Goal: Task Accomplishment & Management: Complete application form

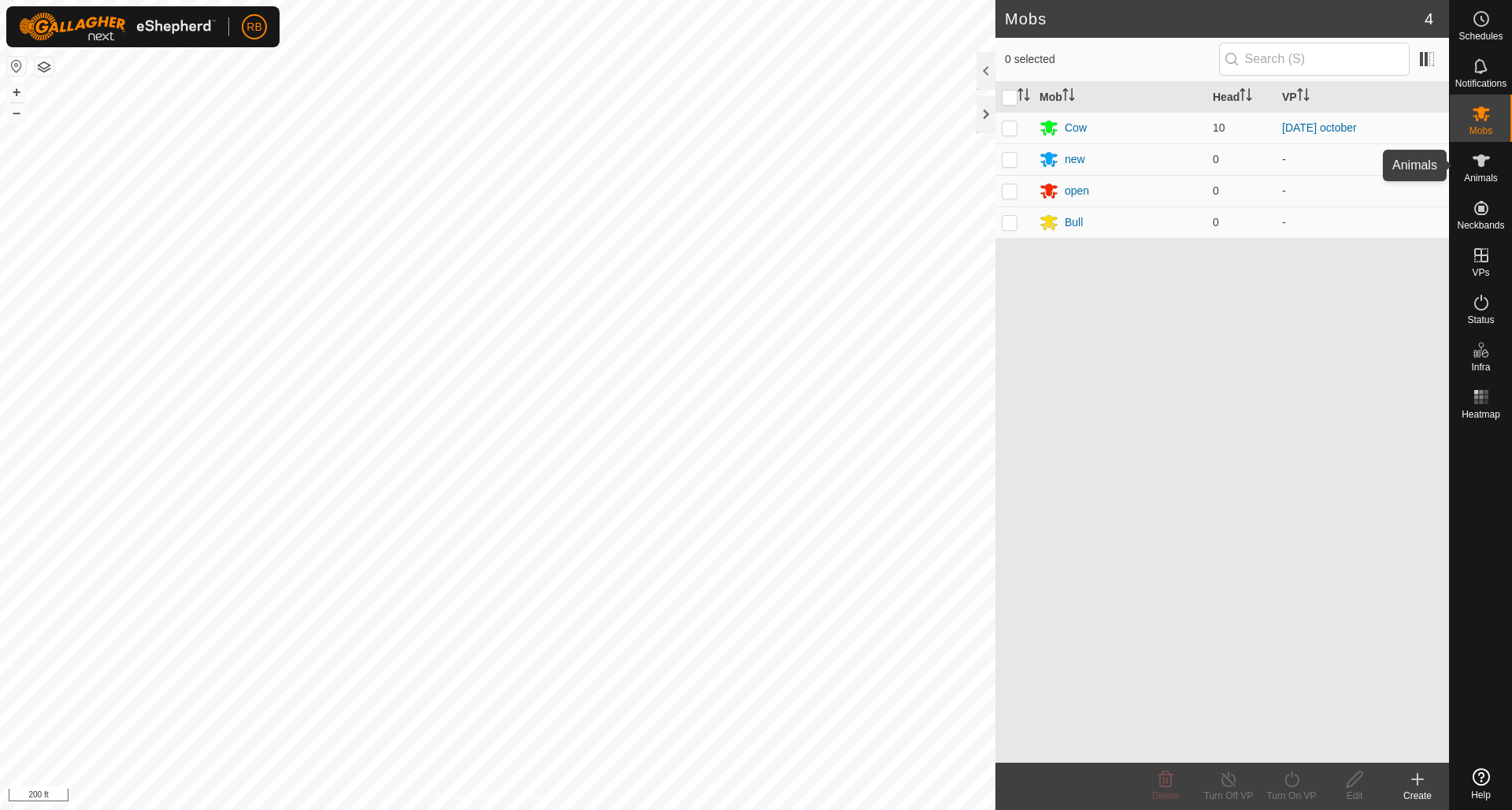
click at [1480, 163] on icon at bounding box center [1481, 161] width 17 height 13
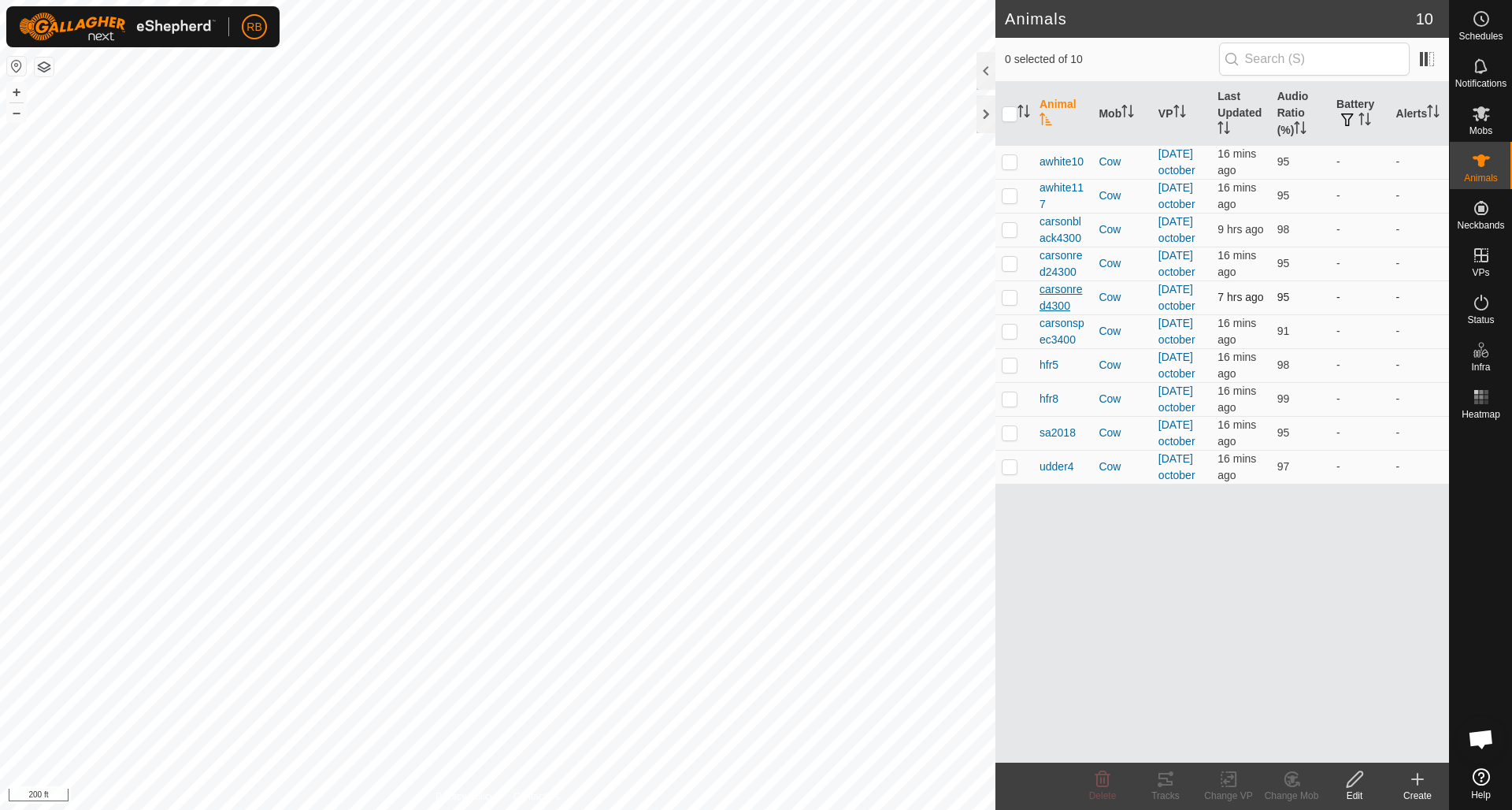
click at [1062, 314] on span "carsonred4300" at bounding box center [1062, 298] width 47 height 33
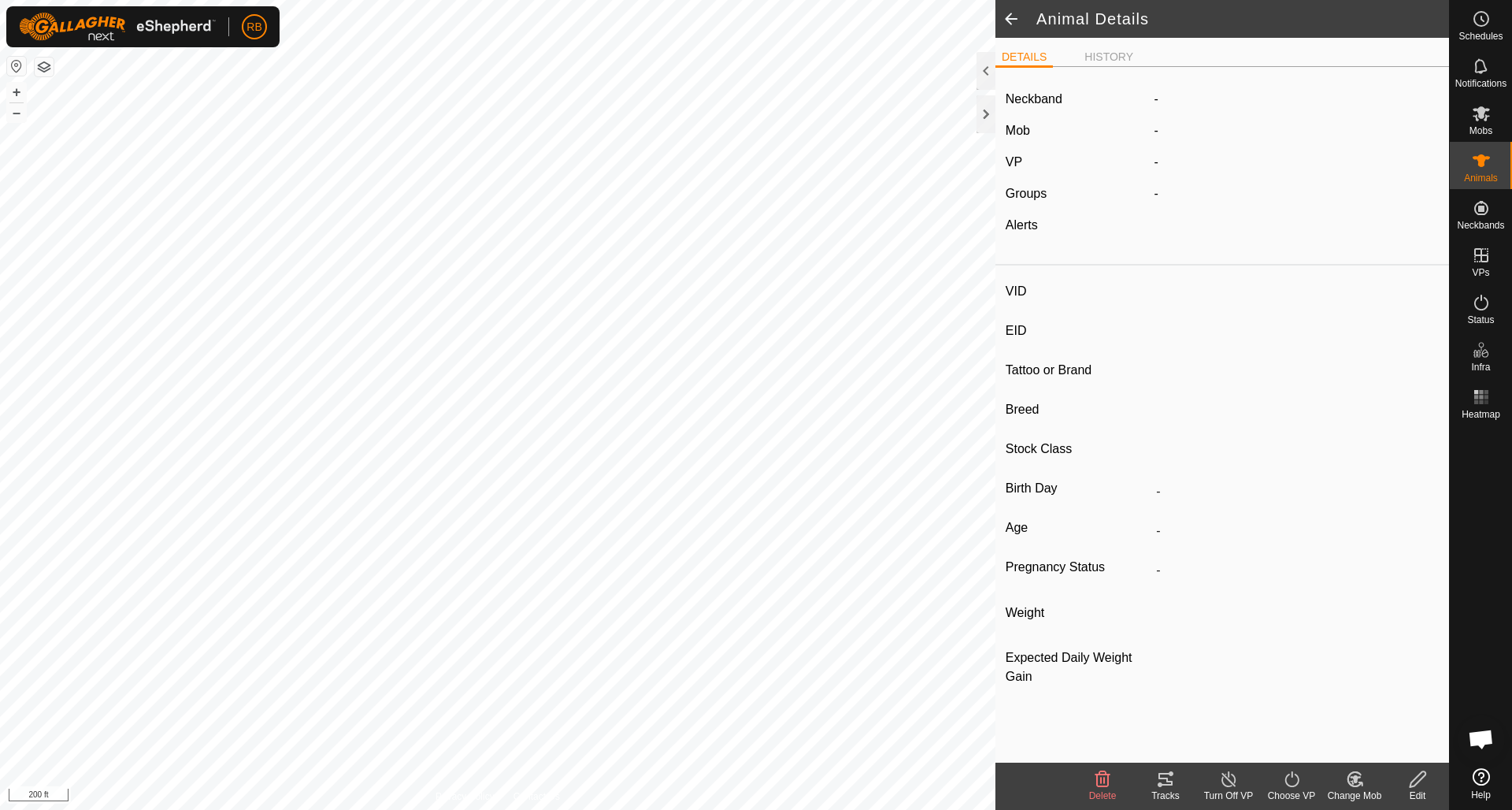
type input "carsonred4300"
type input "-"
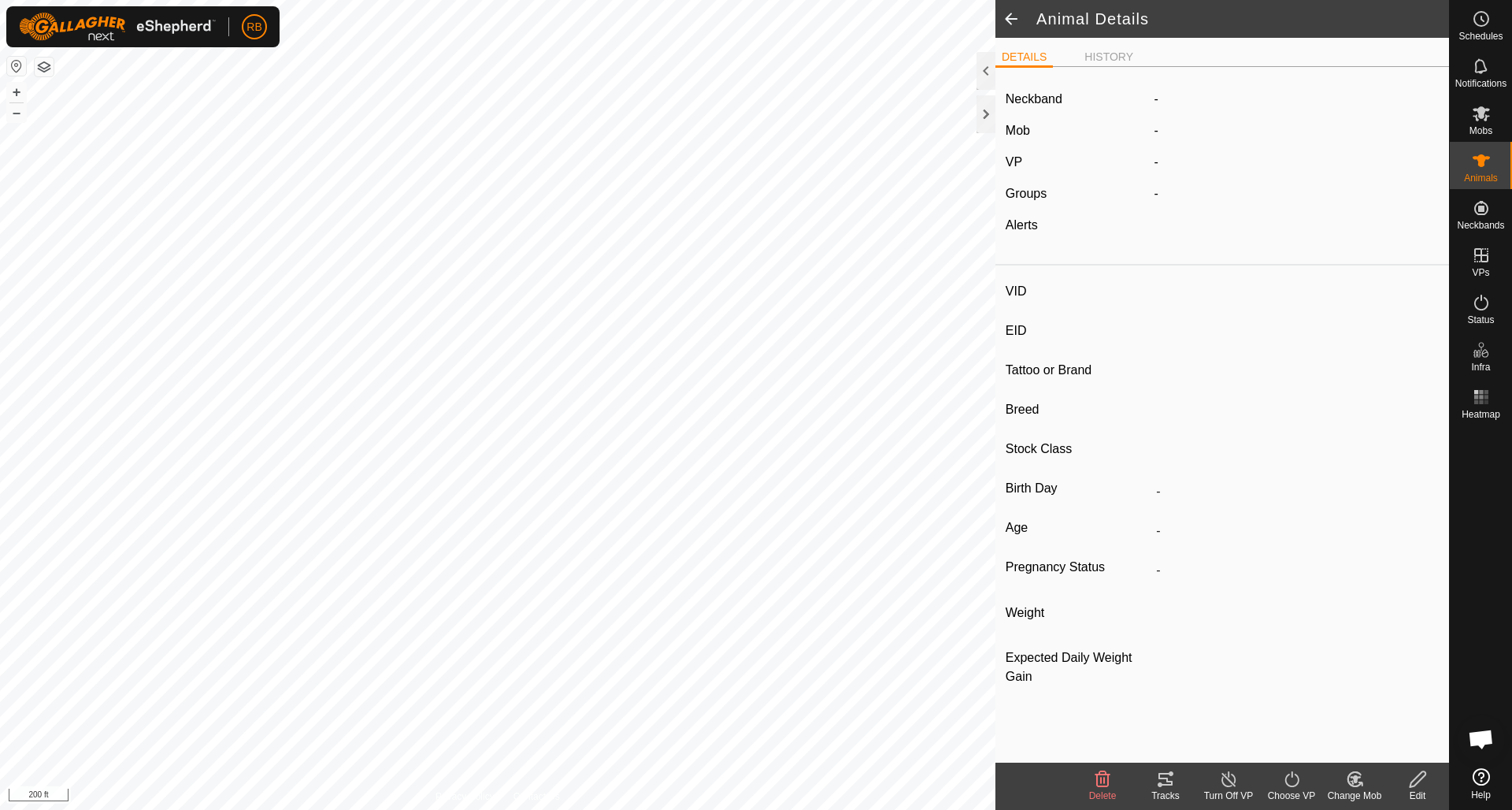
type input "0 kg"
type input "-"
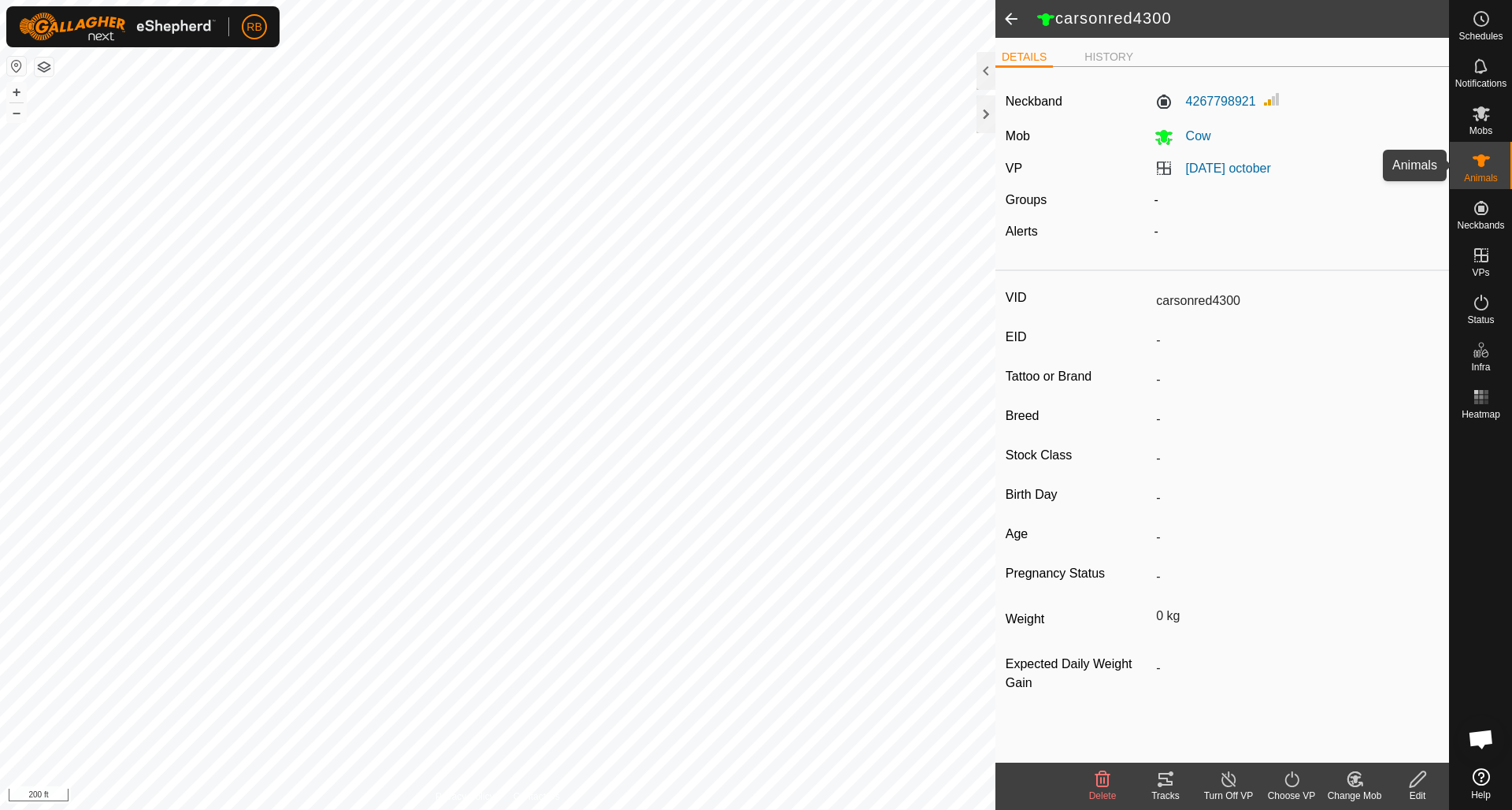
click at [1488, 164] on icon at bounding box center [1481, 161] width 19 height 19
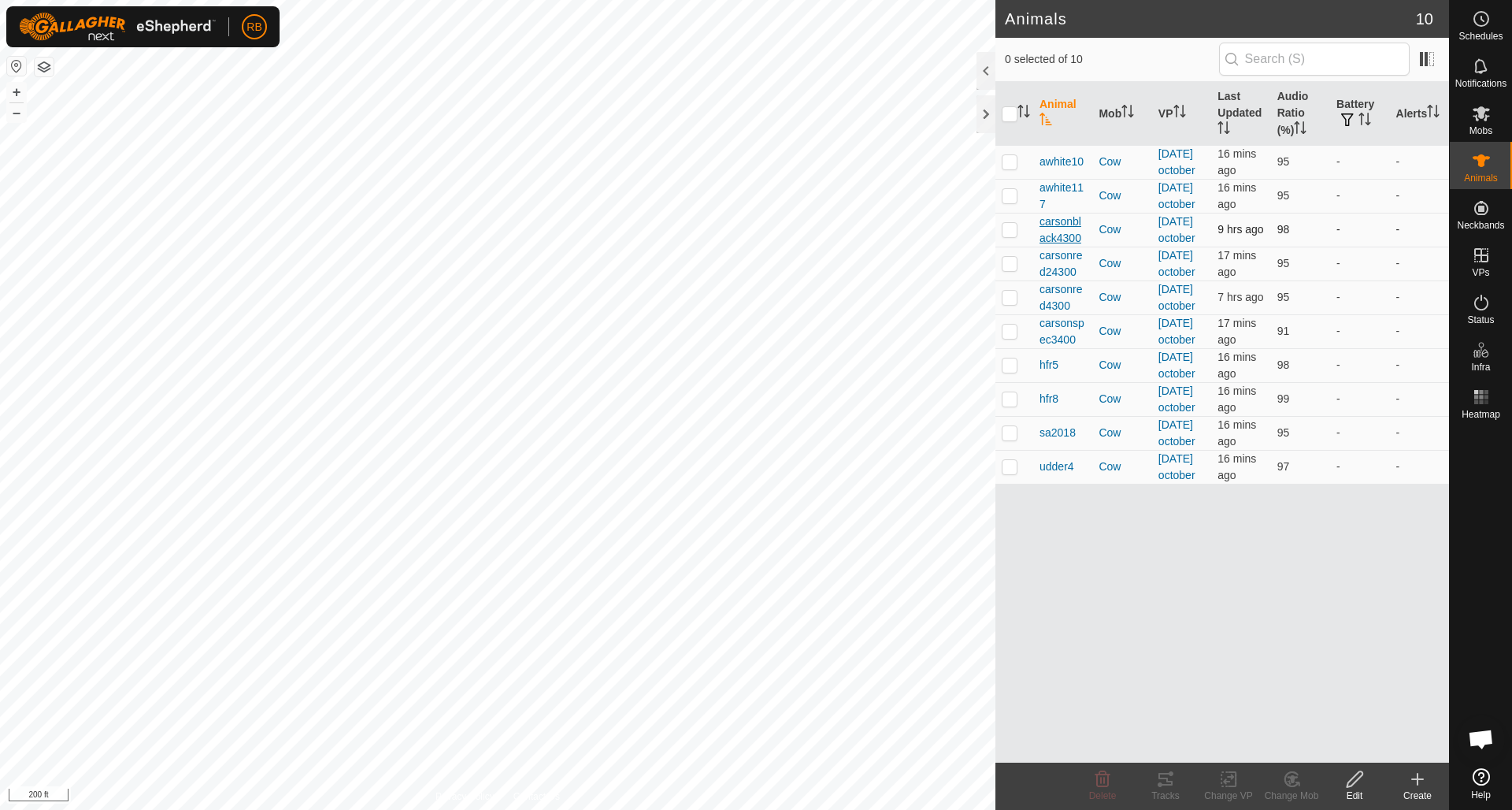
click at [1060, 247] on span "carsonblack4300" at bounding box center [1062, 230] width 47 height 33
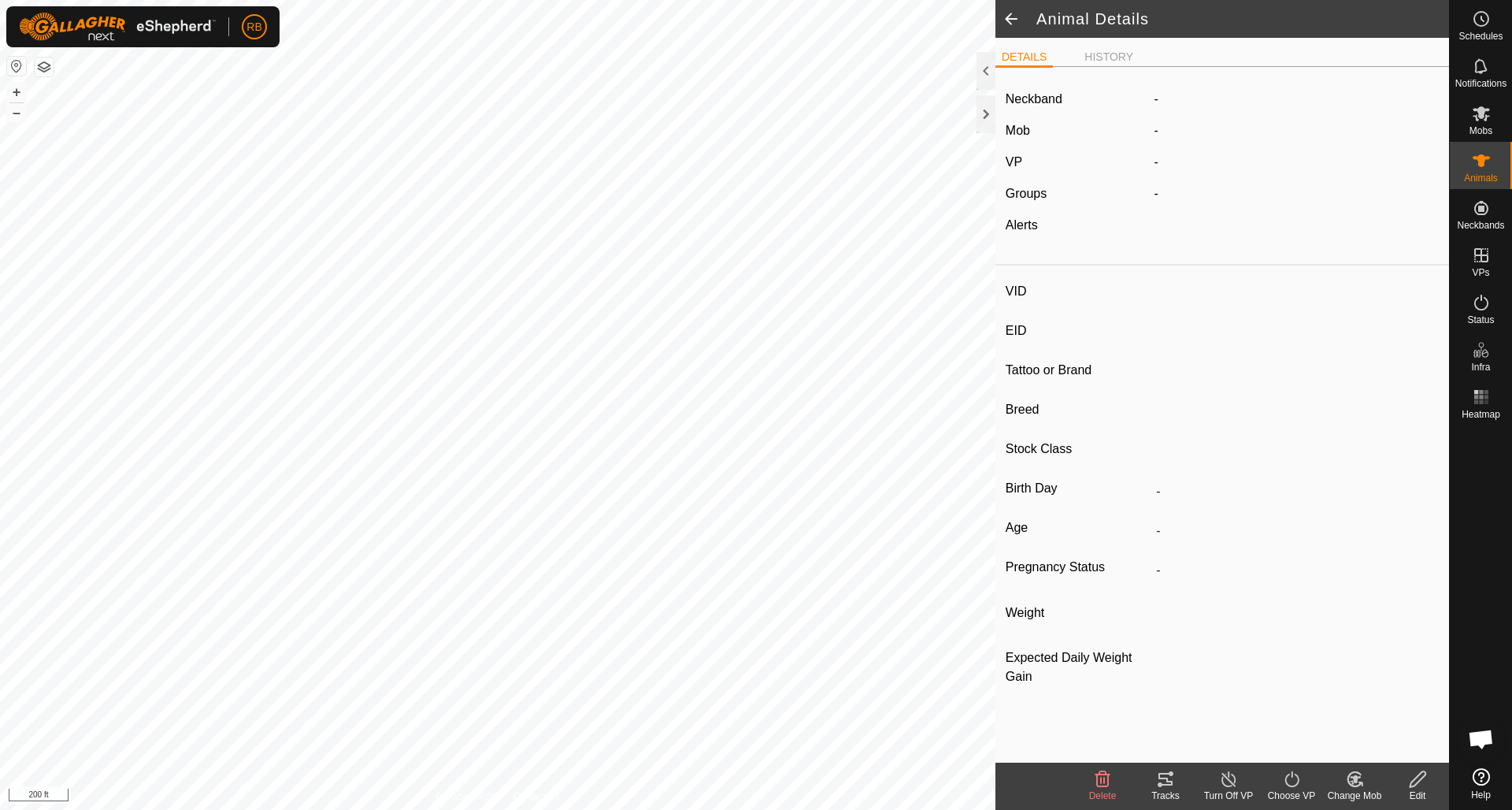
type input "carsonblack4300"
type input "-"
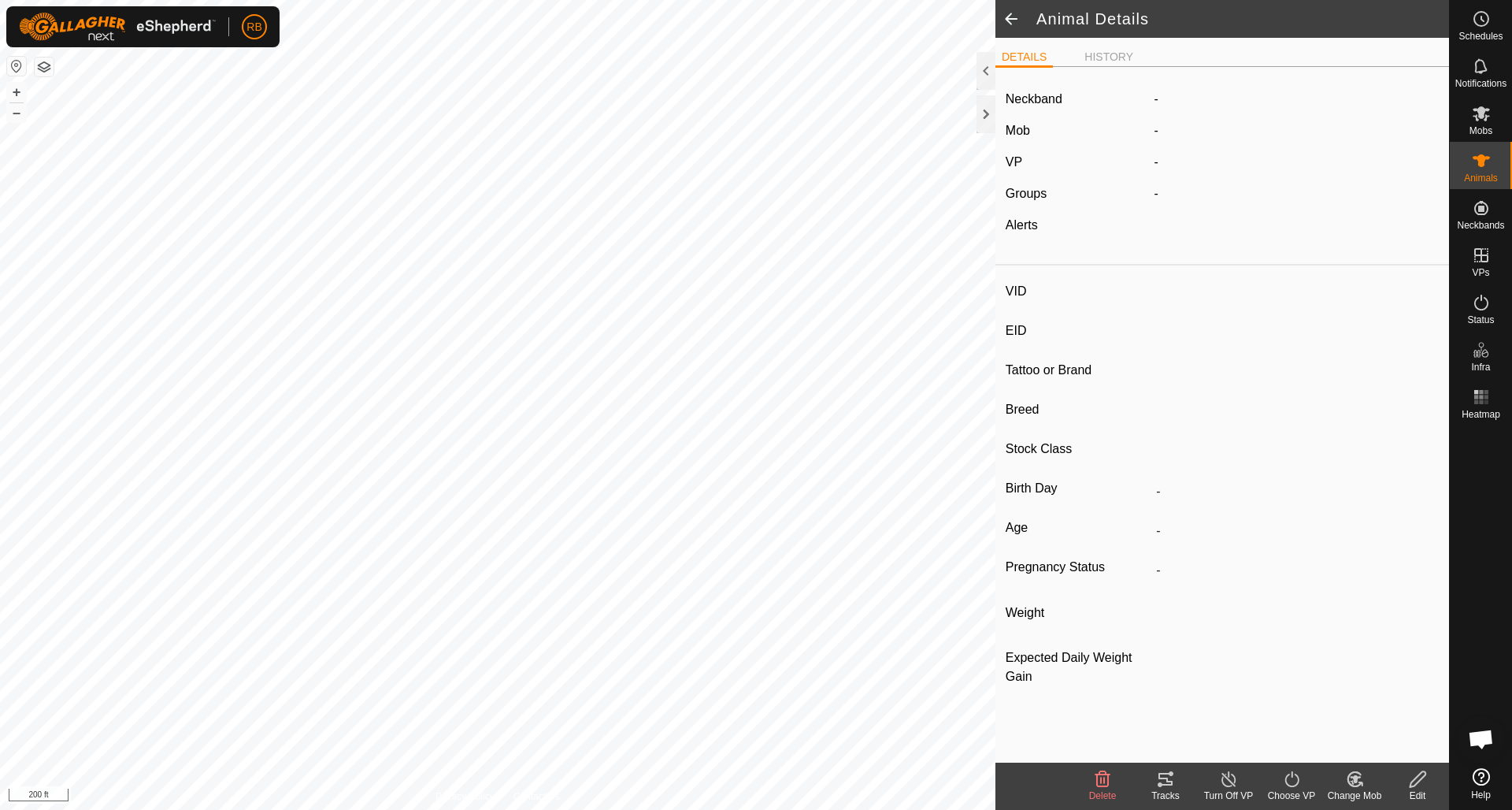
type input "0 kg"
type input "-"
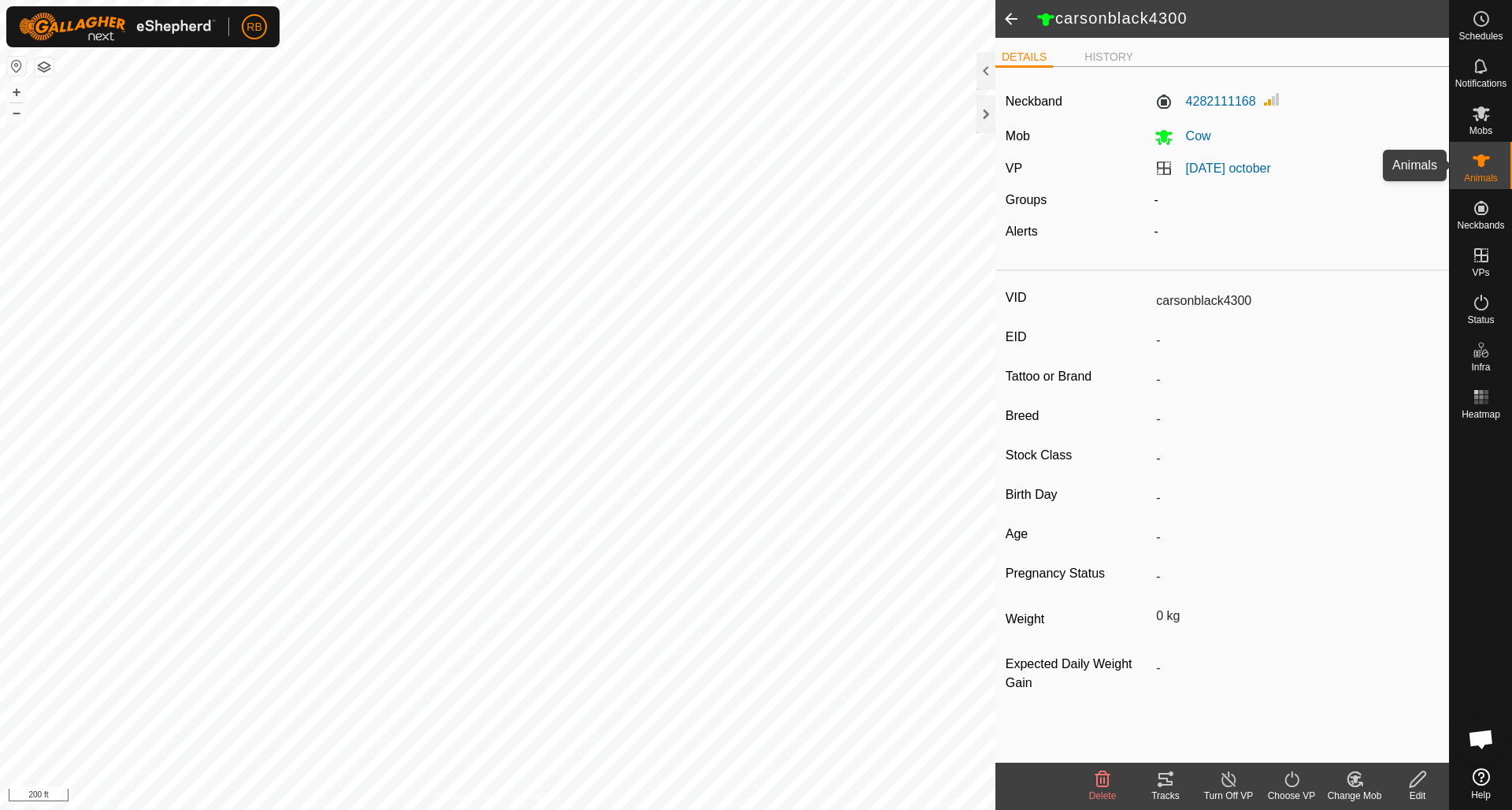
click at [1472, 163] on icon at bounding box center [1481, 161] width 19 height 19
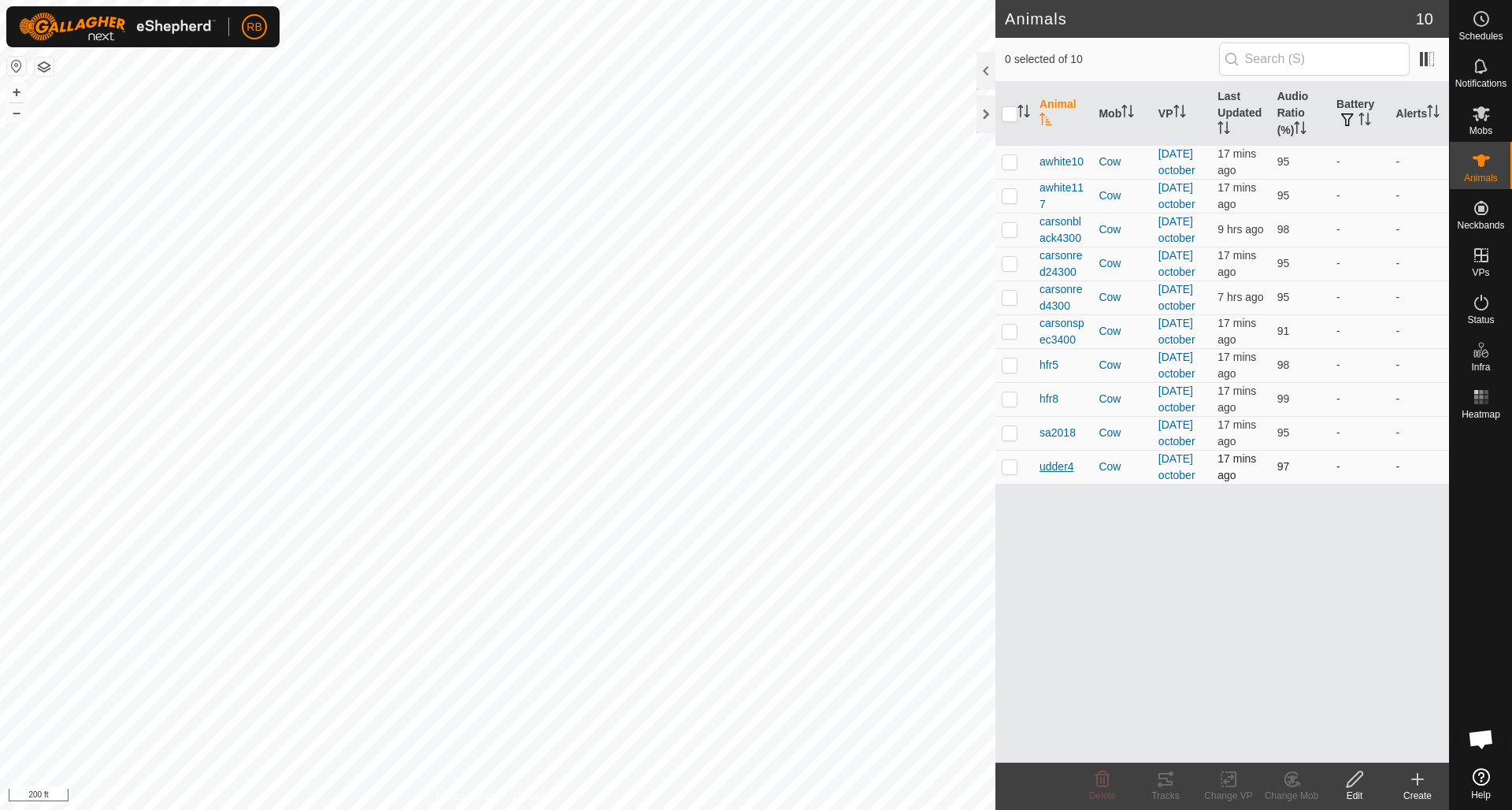
click at [1060, 475] on span "udder4" at bounding box center [1057, 466] width 35 height 17
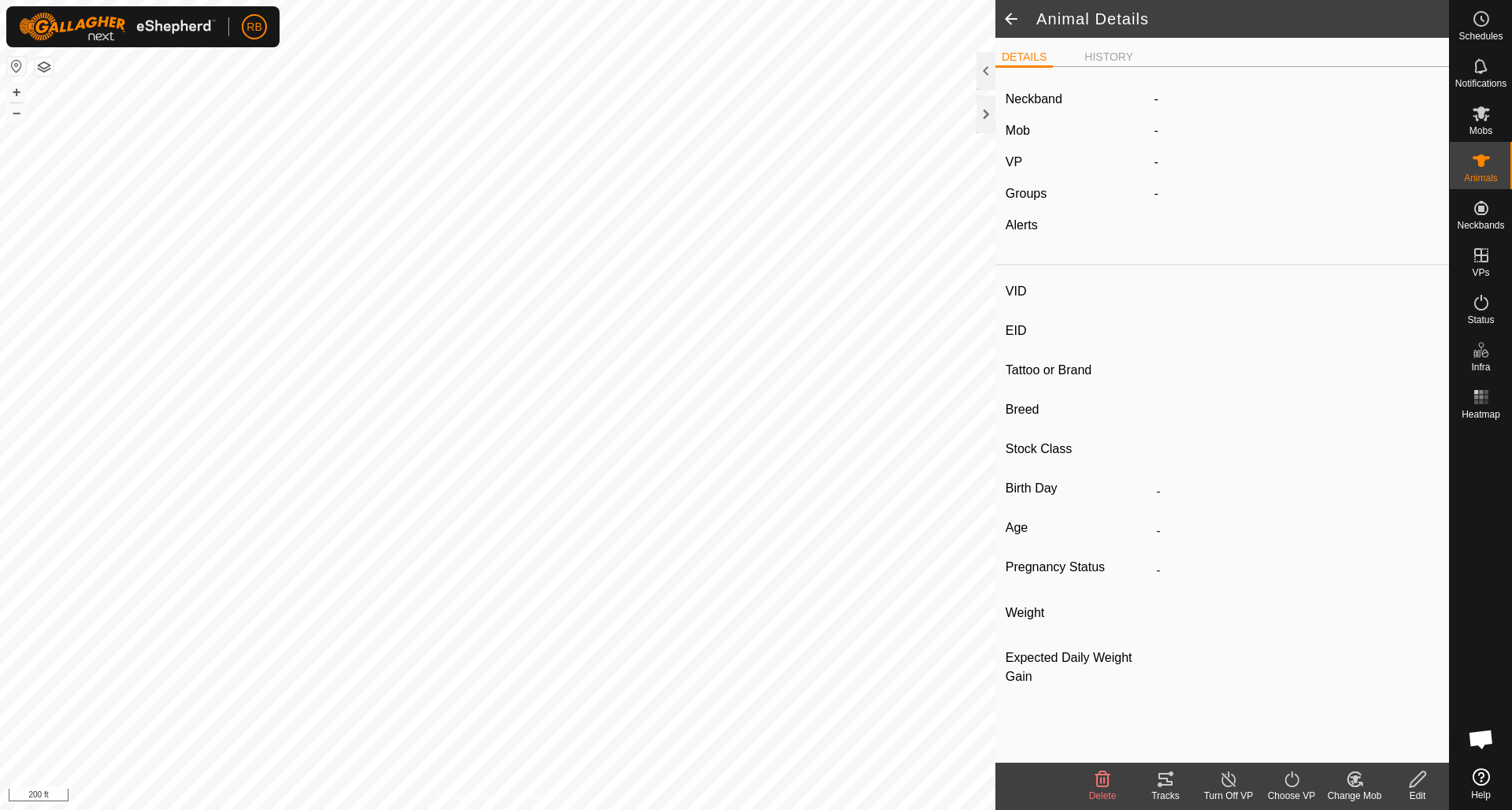
type input "udder4"
type input "-"
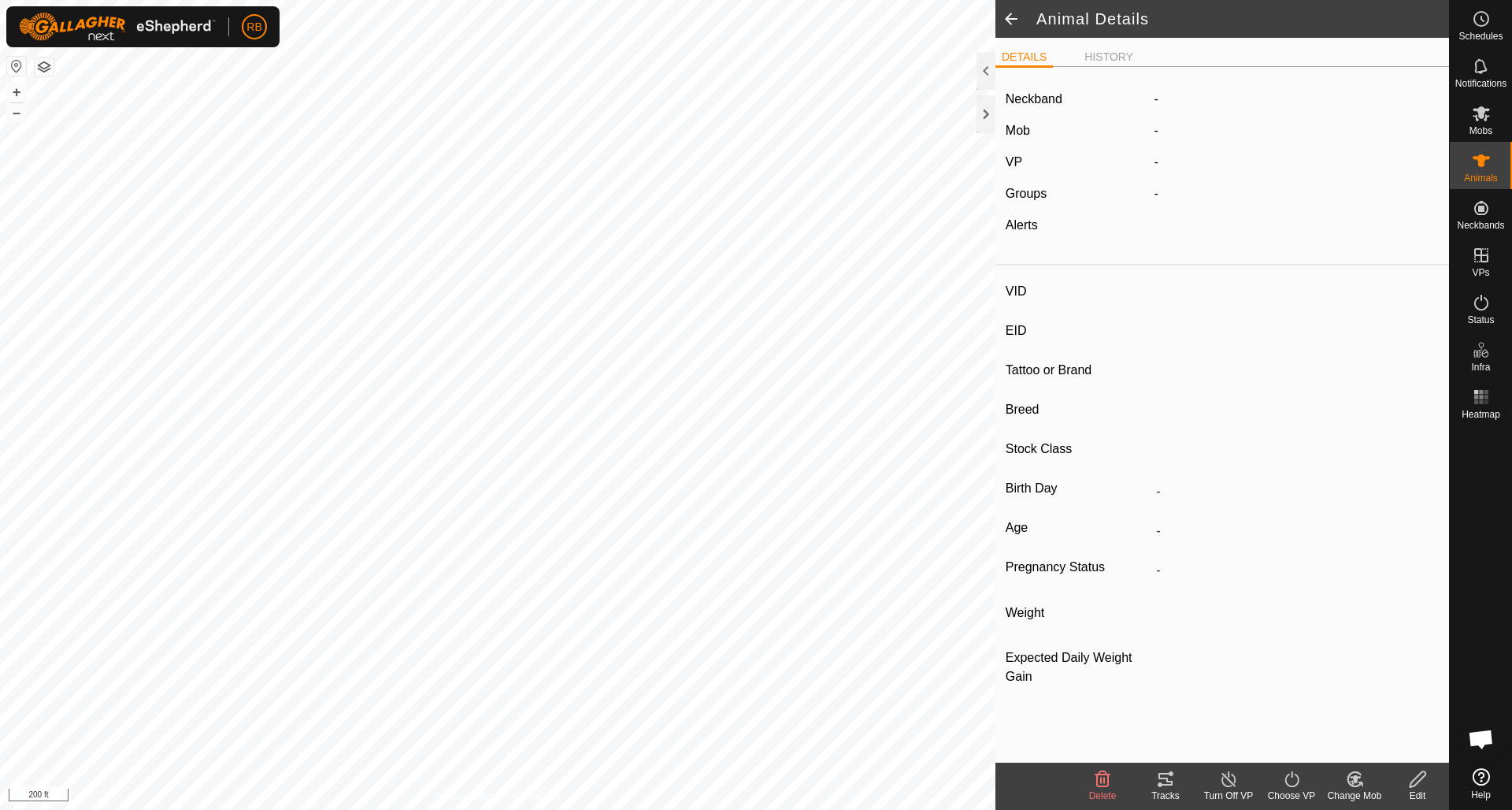
type input "Wet/Lactating"
type input "0 kg"
type input "-"
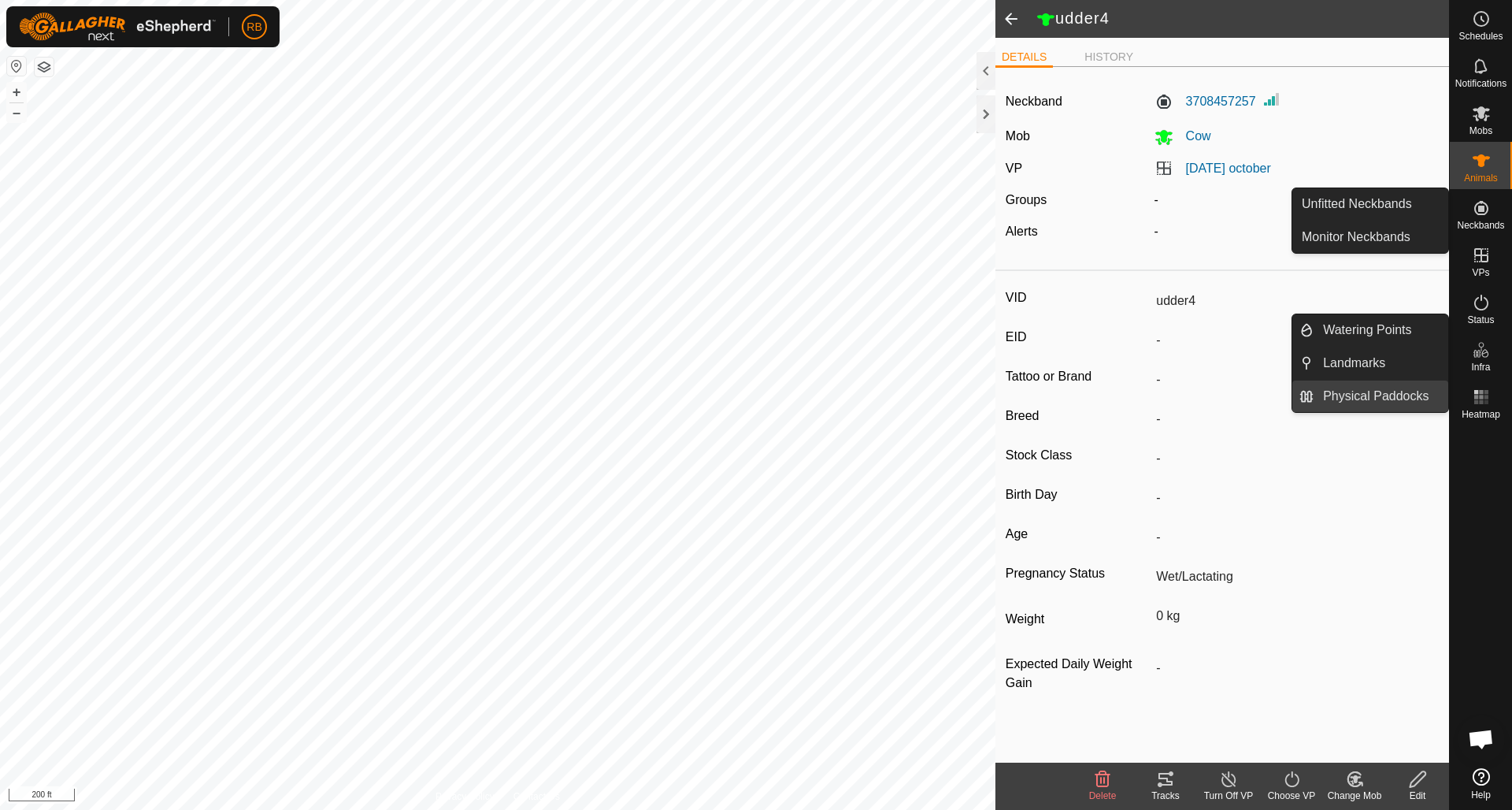
click at [1382, 396] on link "Physical Paddocks" at bounding box center [1381, 397] width 135 height 32
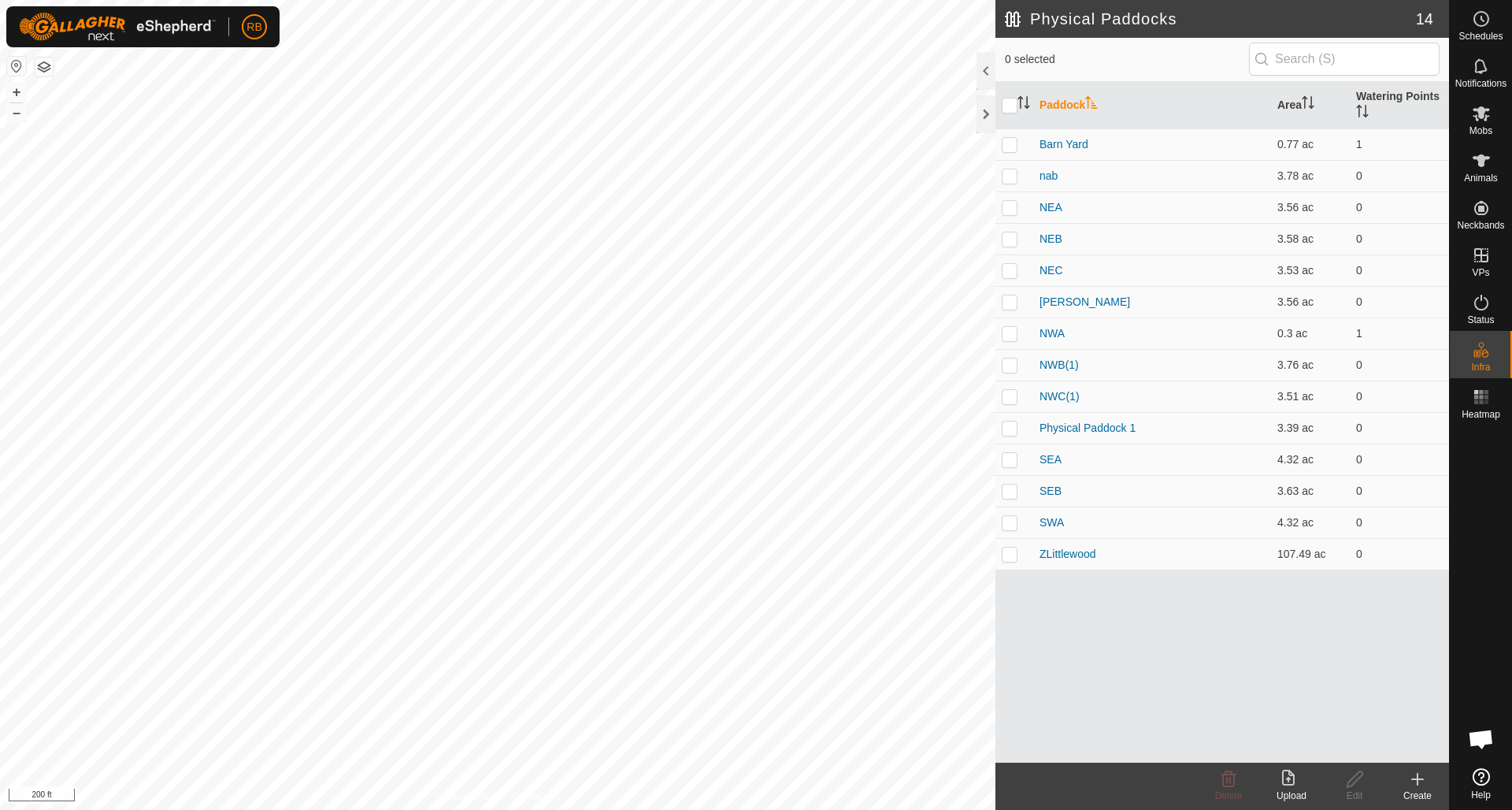
click at [1418, 777] on icon at bounding box center [1418, 779] width 0 height 11
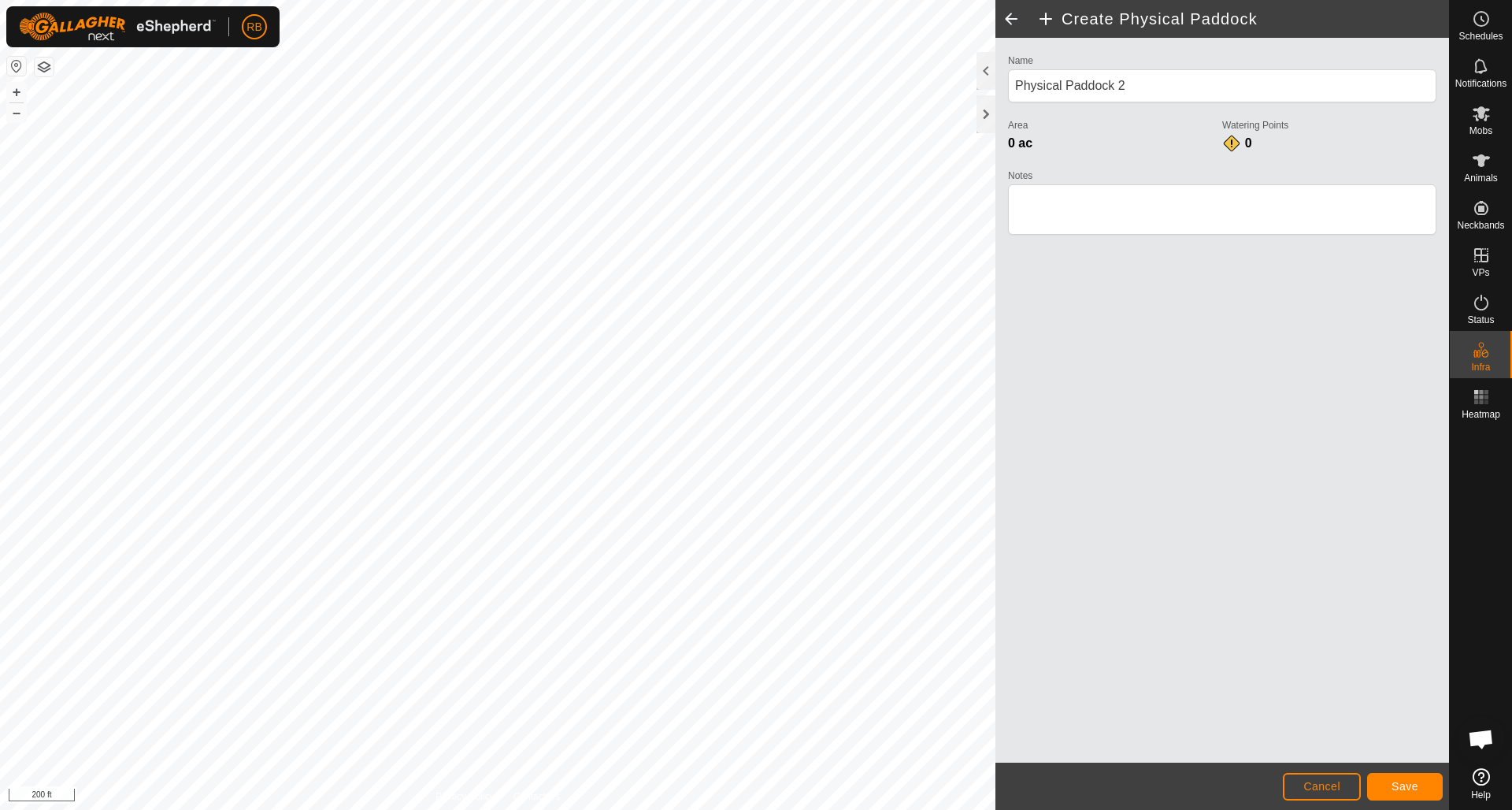
click at [1398, 785] on span "Save" at bounding box center [1405, 786] width 27 height 13
